Goal: Task Accomplishment & Management: Manage account settings

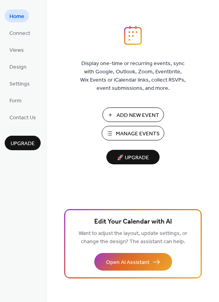
drag, startPoint x: 219, startPoint y: 12, endPoint x: 213, endPoint y: 35, distance: 23.9
click at [213, 35] on div "Display one-time or recurring events, sync with Google, Outlook, Zoom, Eventbri…" at bounding box center [133, 151] width 172 height 302
drag, startPoint x: 218, startPoint y: 37, endPoint x: 217, endPoint y: 67, distance: 29.8
click at [217, 67] on div "Display one-time or recurring events, sync with Google, Outlook, Zoom, Eventbri…" at bounding box center [133, 163] width 172 height 276
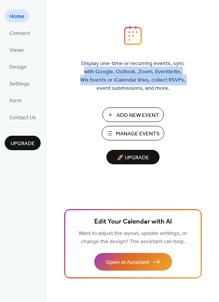
drag, startPoint x: 217, startPoint y: 53, endPoint x: 219, endPoint y: 79, distance: 25.5
click at [219, 79] on div "Display one-time or recurring events, sync with Google, Outlook, Zoom, Eventbri…" at bounding box center [133, 163] width 172 height 276
click at [22, 36] on span "Connect" at bounding box center [19, 33] width 21 height 8
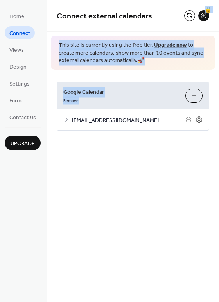
drag, startPoint x: 216, startPoint y: 29, endPoint x: 219, endPoint y: 52, distance: 23.8
click at [219, 52] on div "Connect external calendars 🔒 This site is currently using the free tier. Upgrad…" at bounding box center [133, 77] width 172 height 154
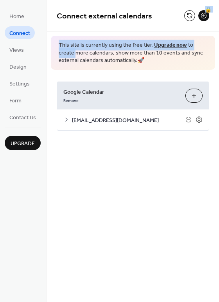
drag, startPoint x: 217, startPoint y: 18, endPoint x: 215, endPoint y: 44, distance: 26.8
click at [215, 44] on div "Connect external calendars 🔒 This site is currently using the free tier. Upgrad…" at bounding box center [133, 77] width 172 height 154
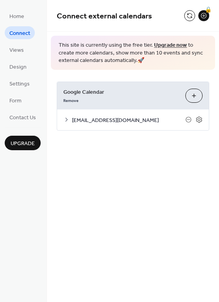
drag, startPoint x: 218, startPoint y: 26, endPoint x: 219, endPoint y: 43, distance: 17.7
click at [219, 43] on div "Connect external calendars 🔒 This site is currently using the free tier. Upgrad…" at bounding box center [133, 77] width 172 height 154
drag, startPoint x: 218, startPoint y: 29, endPoint x: 221, endPoint y: 41, distance: 12.5
click at [219, 41] on div "Connect external calendars 🔒 This site is currently using the free tier. Upgrad…" at bounding box center [133, 77] width 172 height 154
drag, startPoint x: 219, startPoint y: 21, endPoint x: 219, endPoint y: 26, distance: 5.5
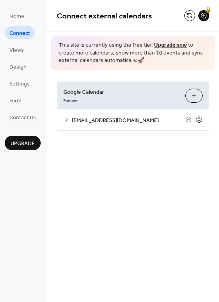
click at [219, 26] on div "Connect external calendars 🔒" at bounding box center [133, 16] width 172 height 32
drag, startPoint x: 217, startPoint y: 18, endPoint x: 217, endPoint y: 37, distance: 18.4
click at [217, 37] on div "Connect external calendars 🔒 This site is currently using the free tier. Upgrad…" at bounding box center [133, 77] width 172 height 154
drag, startPoint x: 217, startPoint y: 22, endPoint x: 219, endPoint y: 35, distance: 12.8
click at [219, 35] on div "Connect external calendars 🔒 This site is currently using the free tier. Upgrad…" at bounding box center [133, 77] width 172 height 154
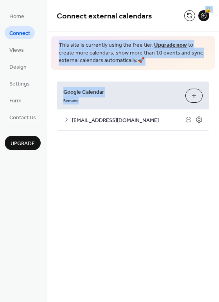
drag, startPoint x: 217, startPoint y: 30, endPoint x: 221, endPoint y: 63, distance: 33.1
click at [219, 63] on div "Connect external calendars 🔒 This site is currently using the free tier. Upgrad…" at bounding box center [133, 77] width 172 height 154
click at [180, 74] on div "Google Calendar Remove Choose Calendars [EMAIL_ADDRESS][DOMAIN_NAME] Settings C…" at bounding box center [133, 106] width 172 height 72
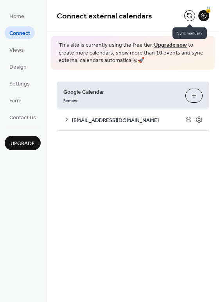
click at [191, 16] on button at bounding box center [190, 15] width 11 height 11
